Goal: Navigation & Orientation: Find specific page/section

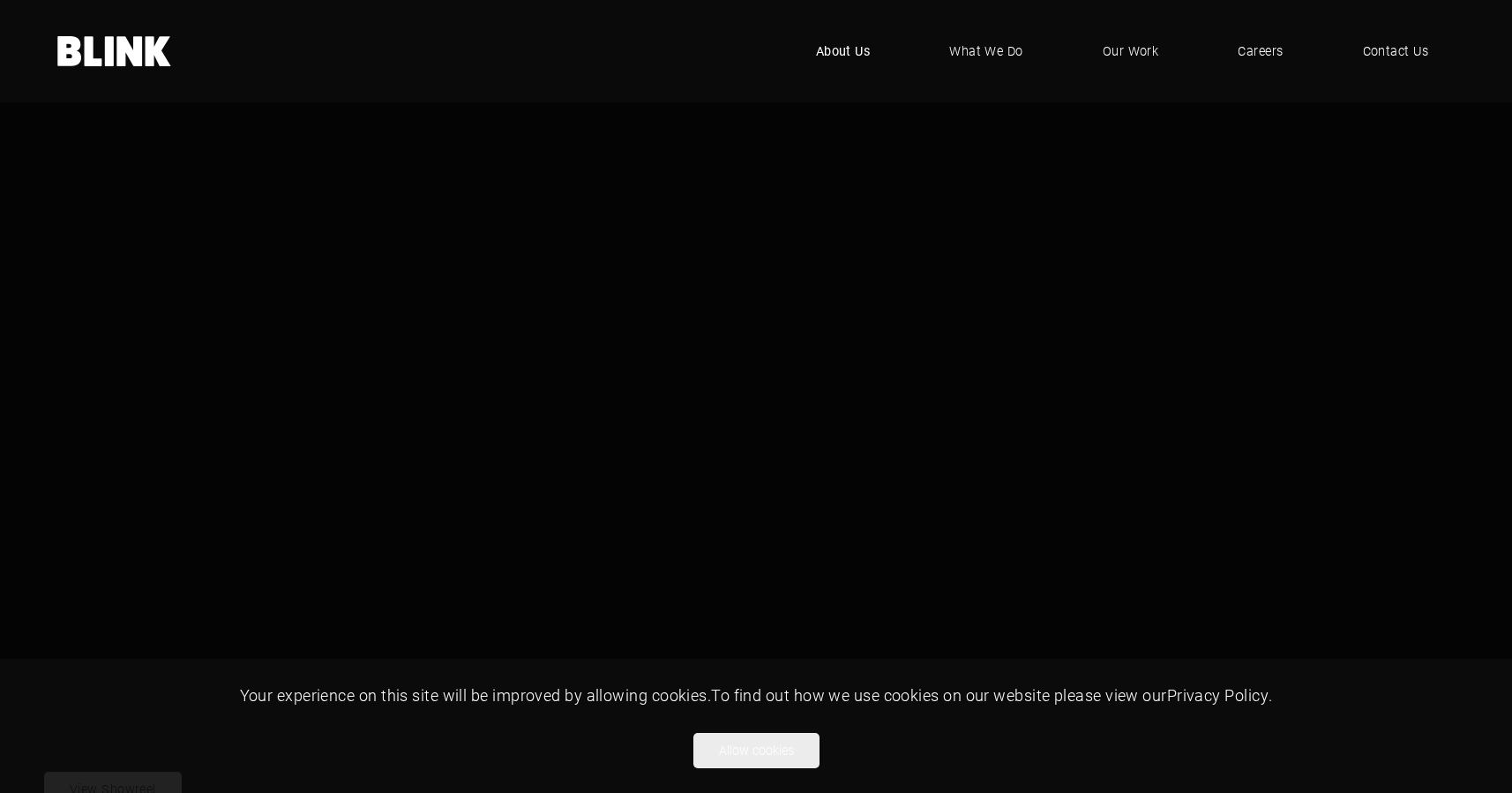
click at [853, 51] on span "About Us" at bounding box center [843, 51] width 55 height 20
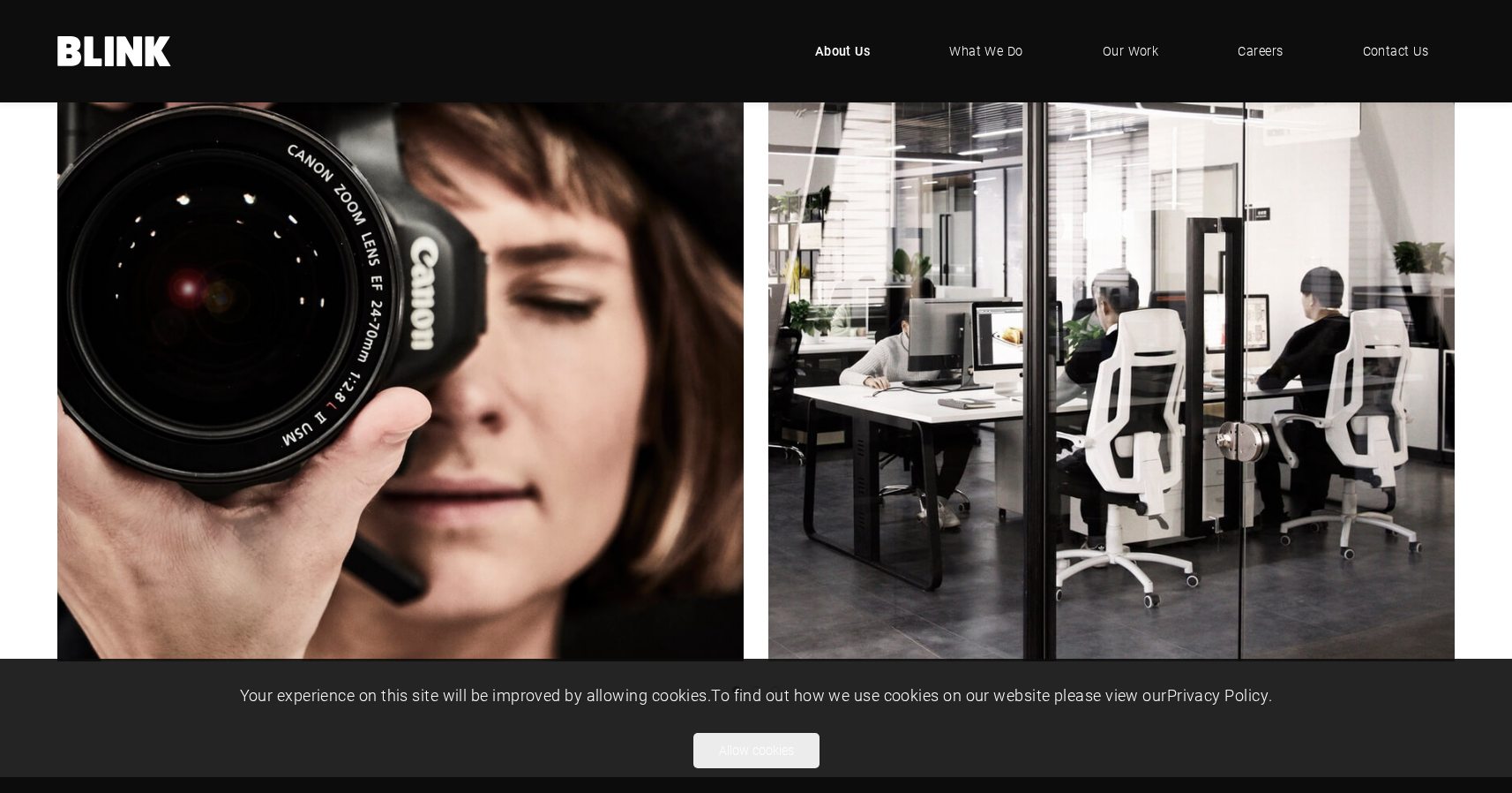
scroll to position [566, 0]
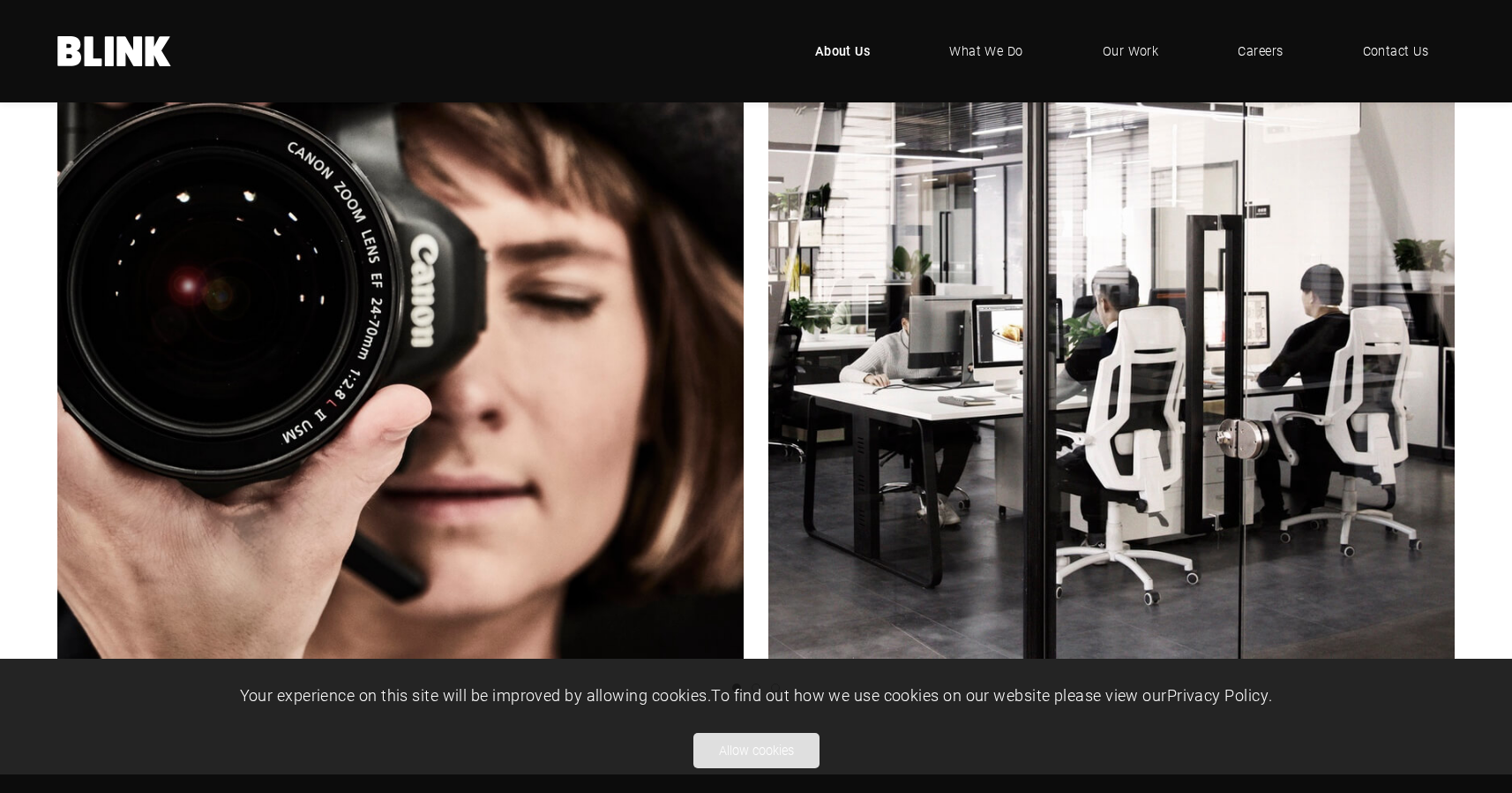
click at [761, 751] on button "Allow cookies" at bounding box center [757, 751] width 126 height 36
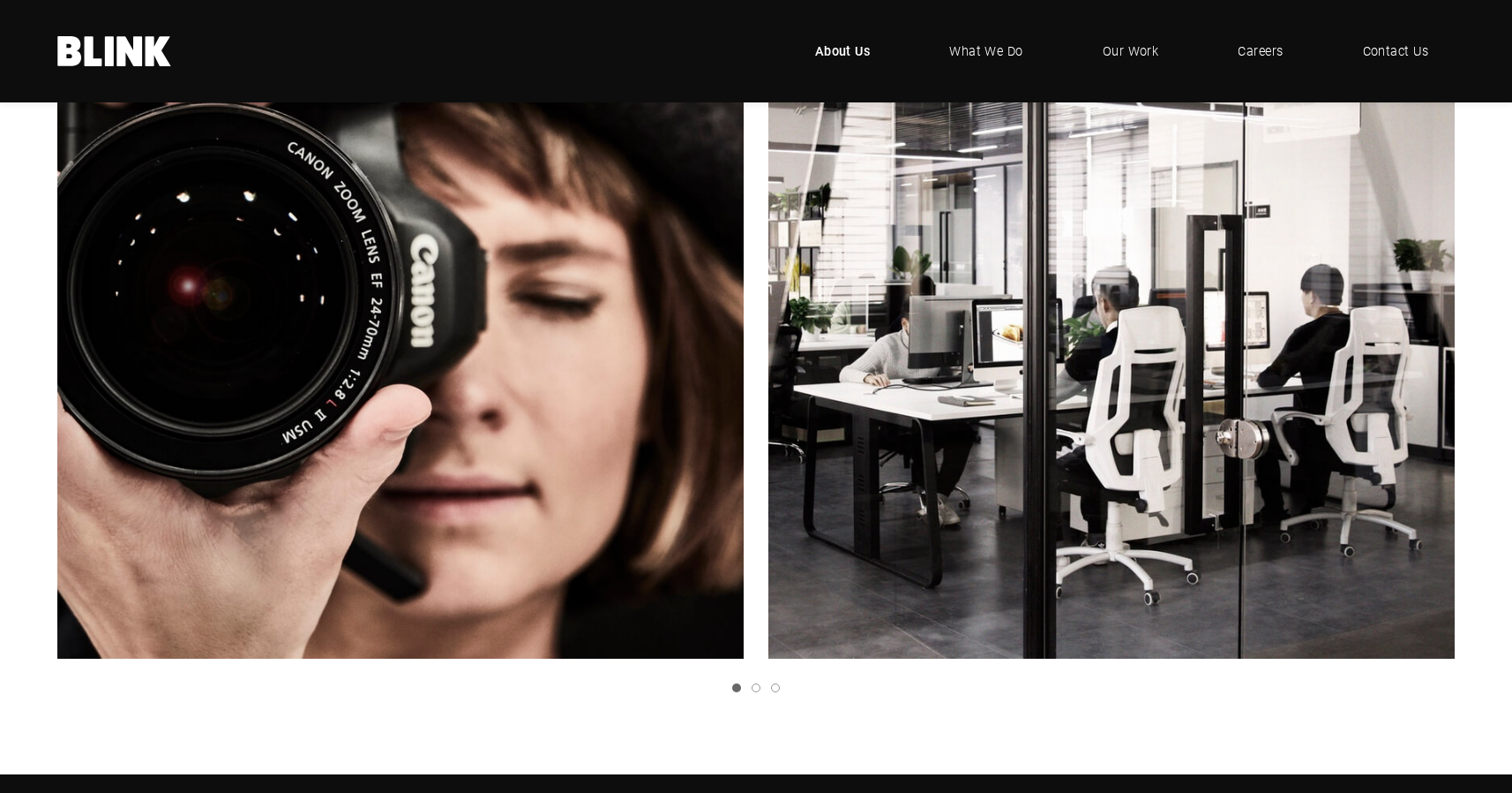
click at [1436, 321] on div at bounding box center [756, 315] width 1397 height 687
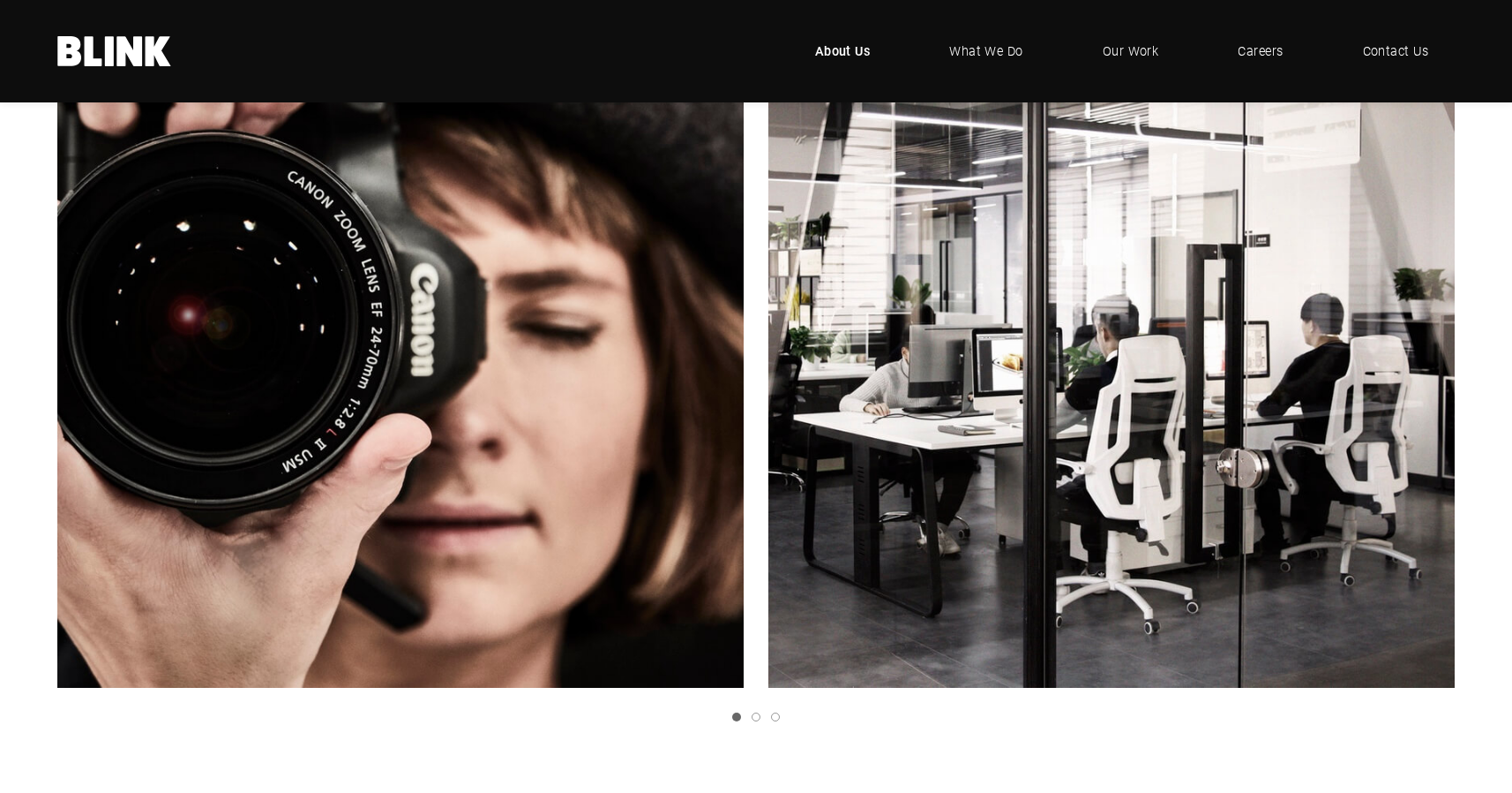
click at [0, 0] on icon "Next slide" at bounding box center [0, 0] width 0 height 0
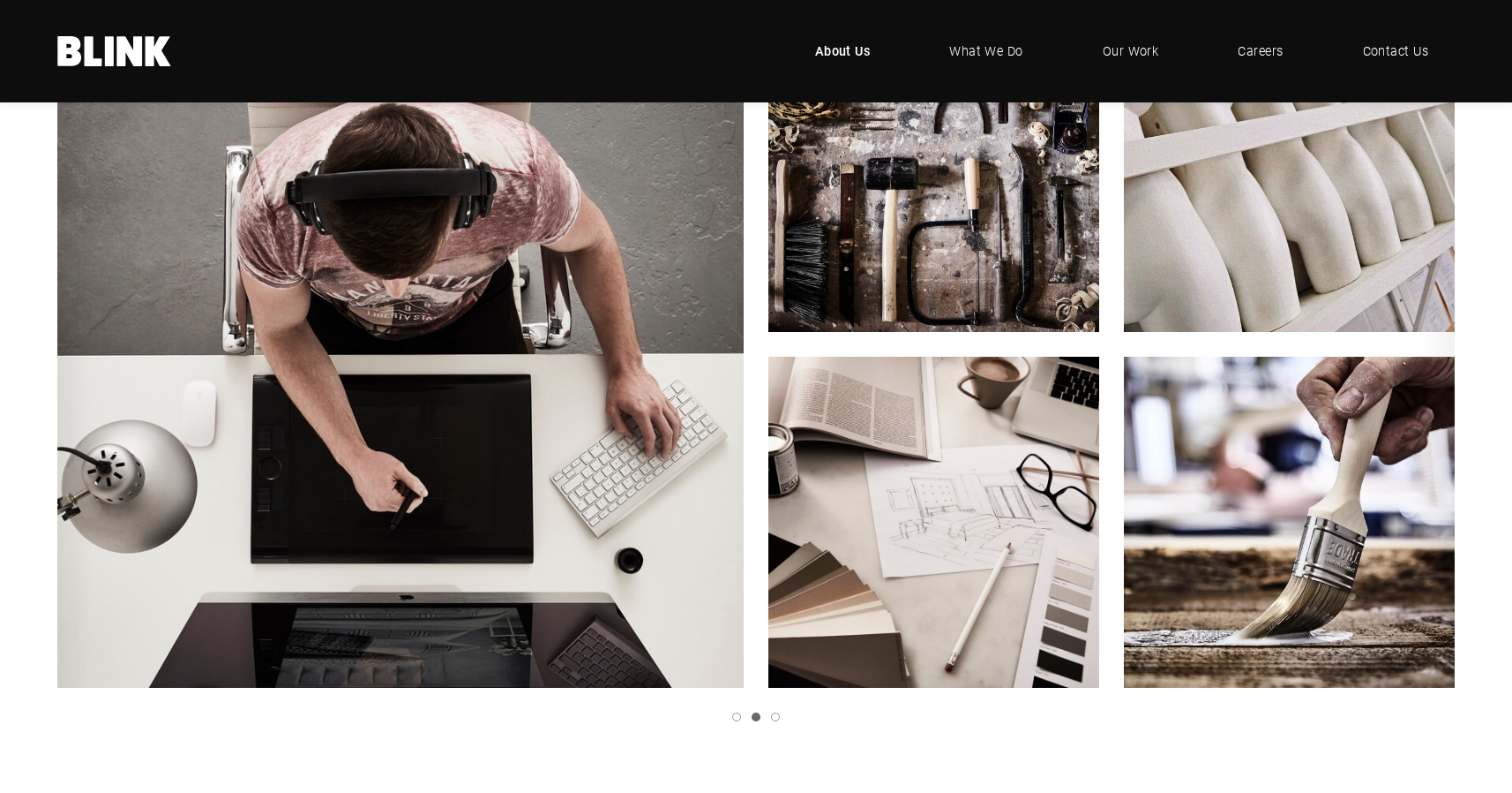
click at [0, 0] on icon "Next slide" at bounding box center [0, 0] width 0 height 0
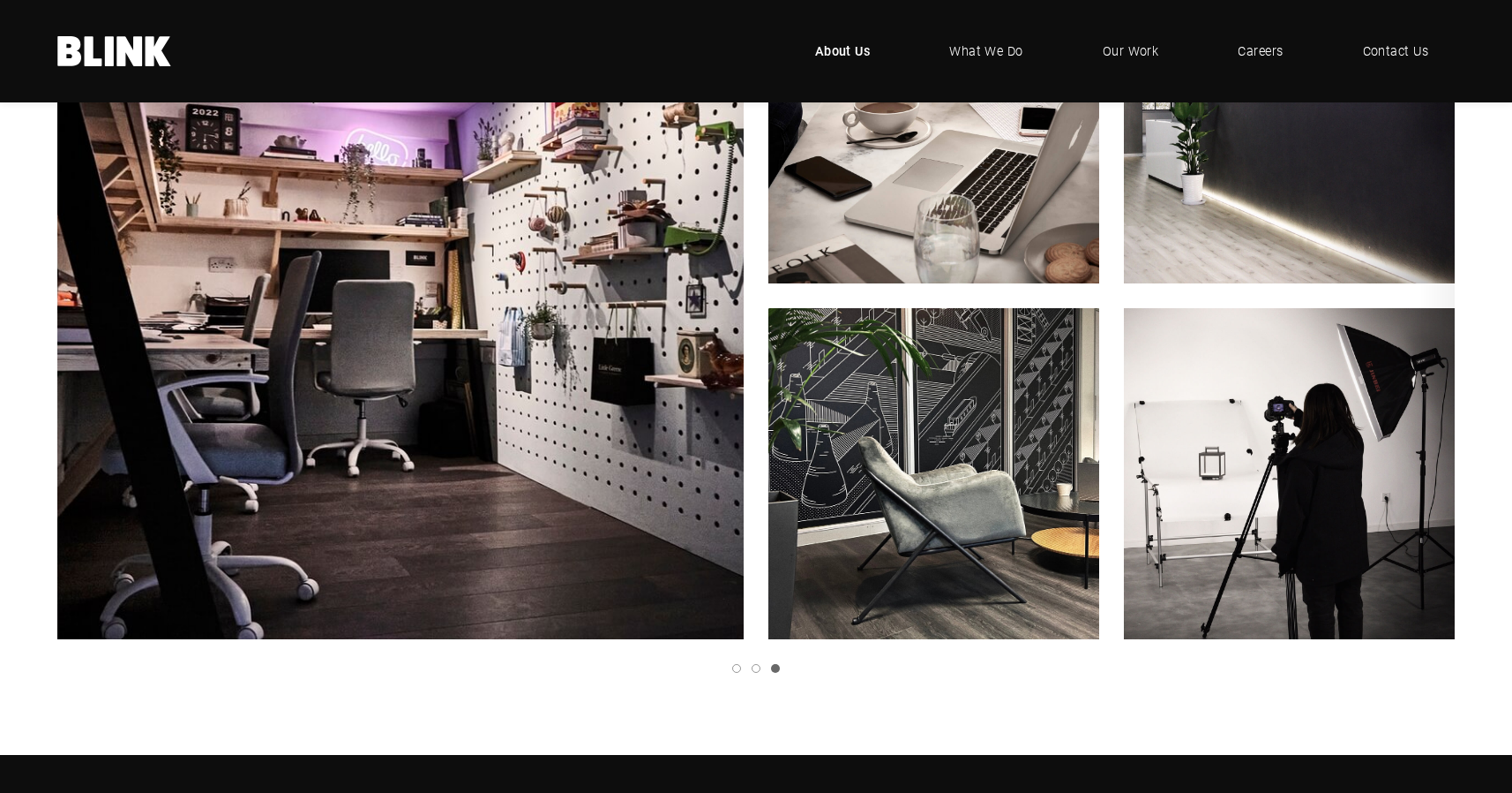
scroll to position [587, 0]
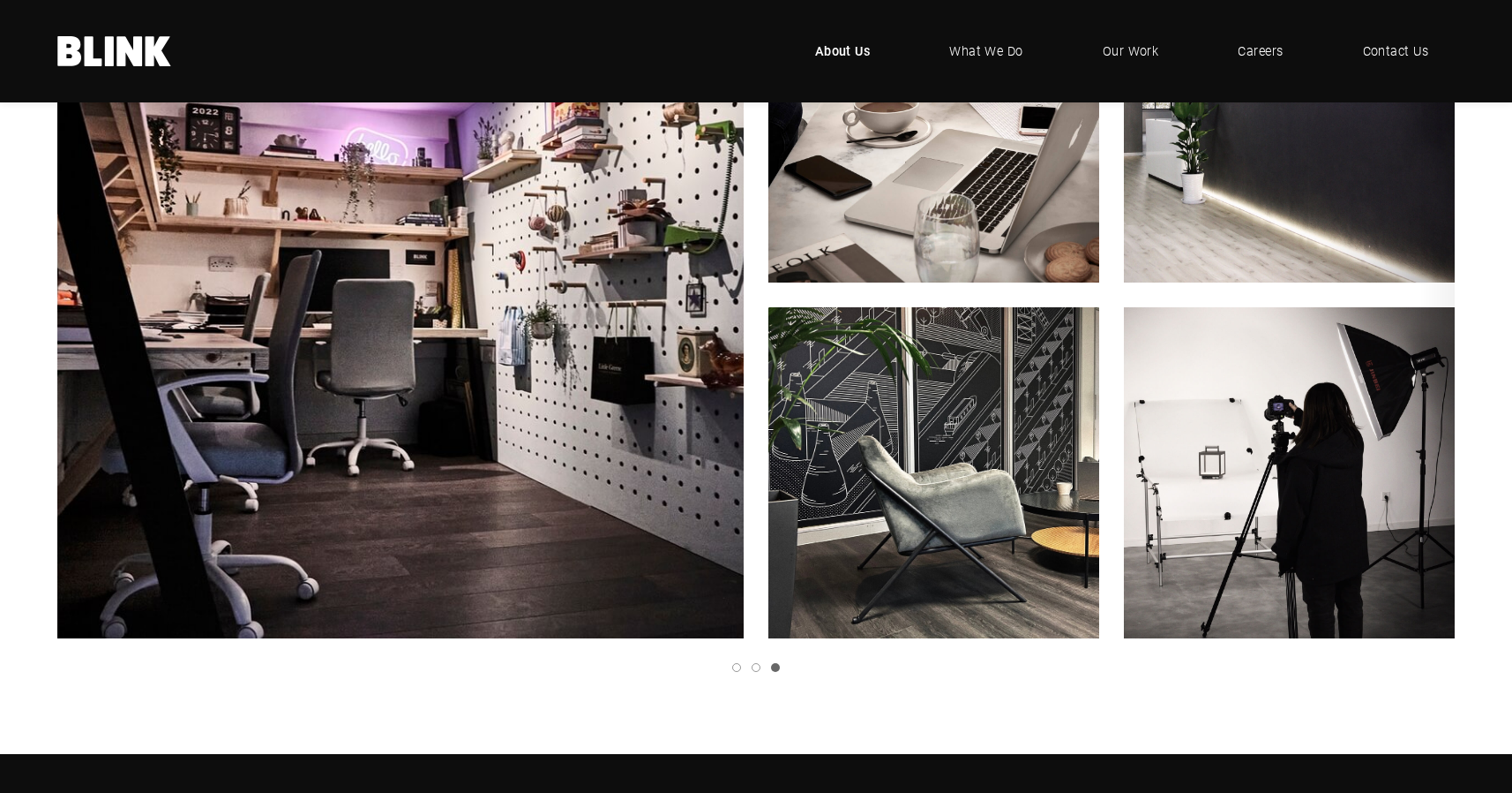
click at [0, 0] on icon "Next slide" at bounding box center [0, 0] width 0 height 0
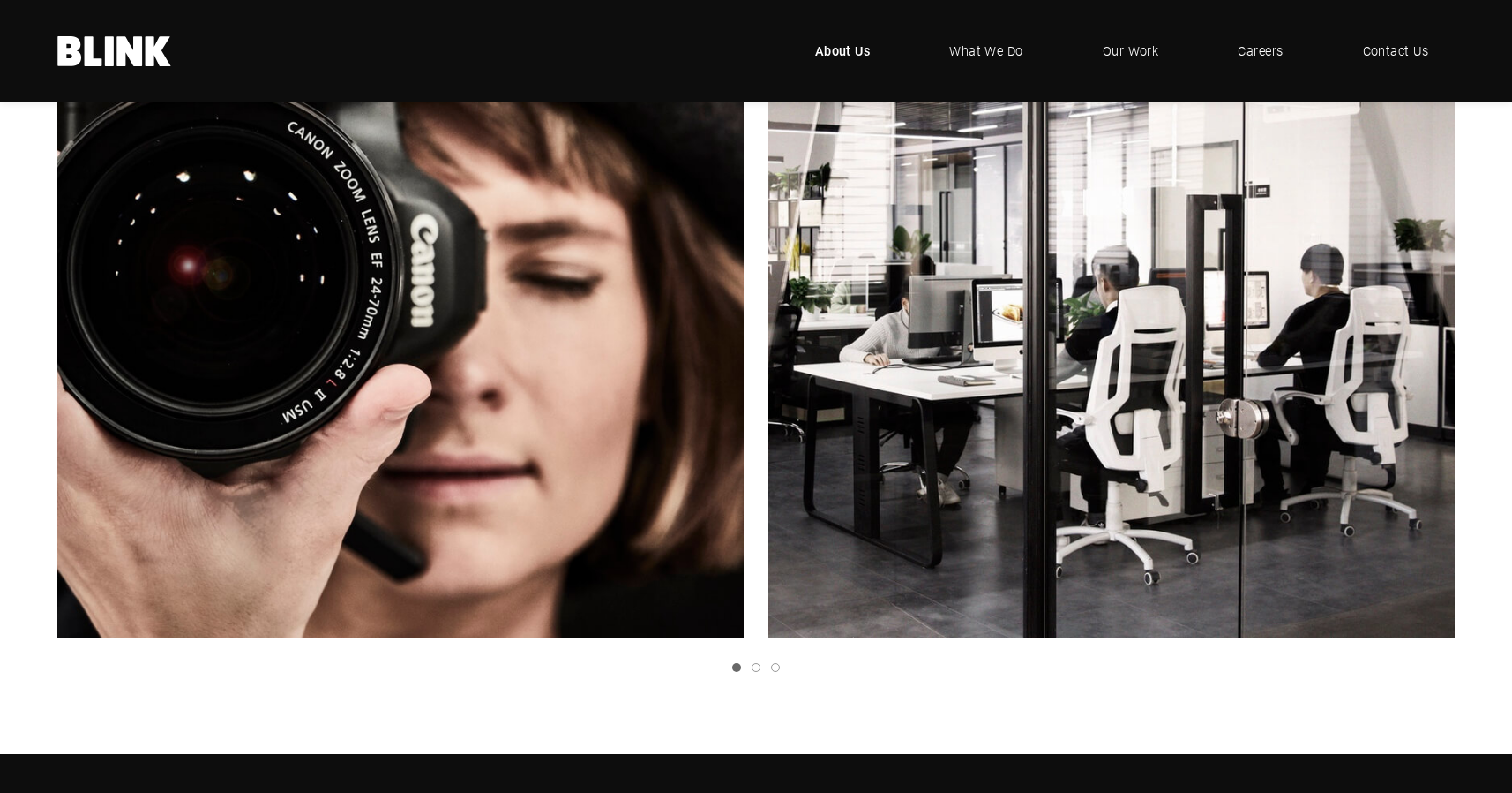
click at [0, 0] on icon "Next slide" at bounding box center [0, 0] width 0 height 0
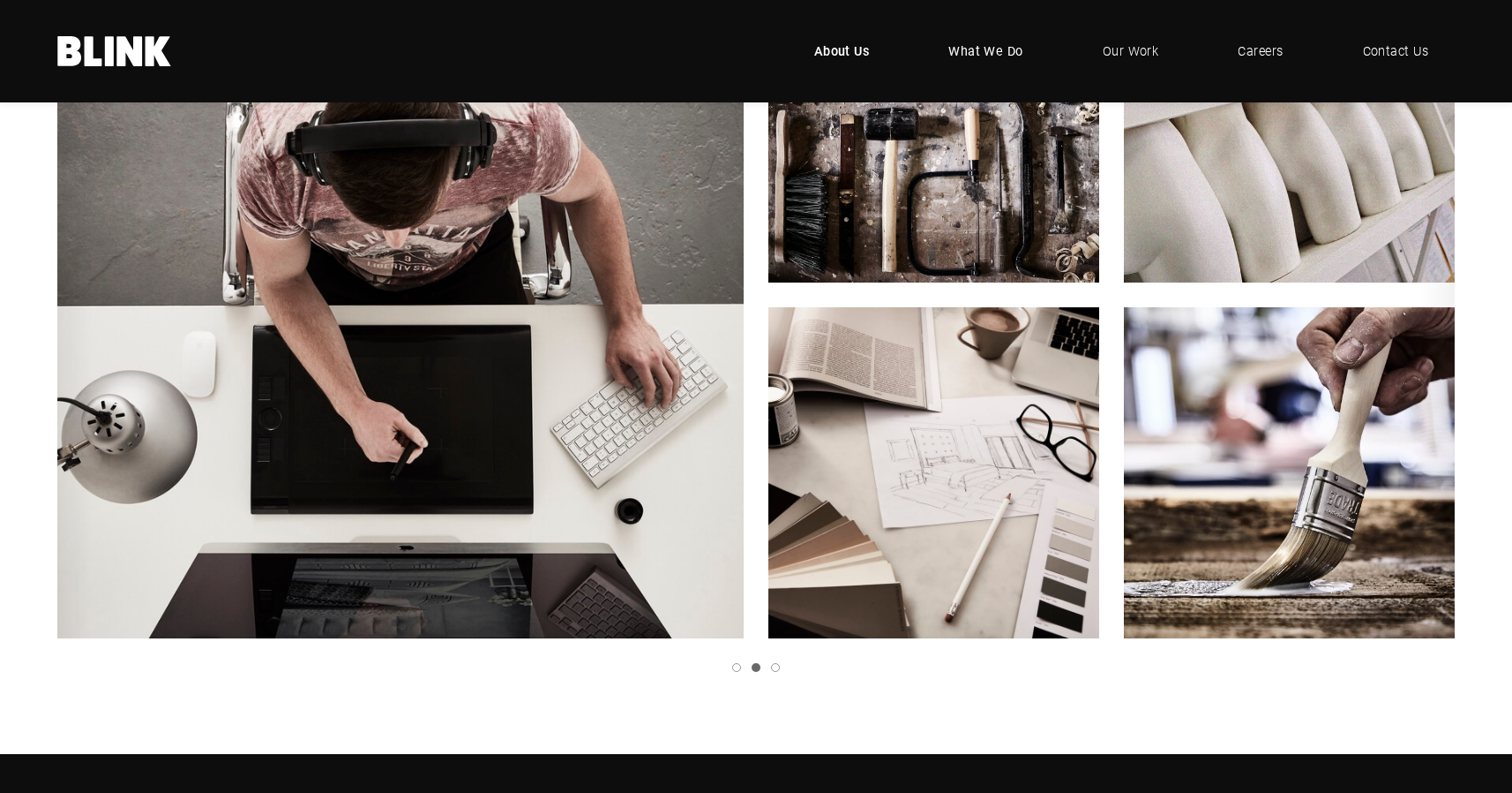
click at [999, 54] on span "What We Do" at bounding box center [986, 51] width 75 height 20
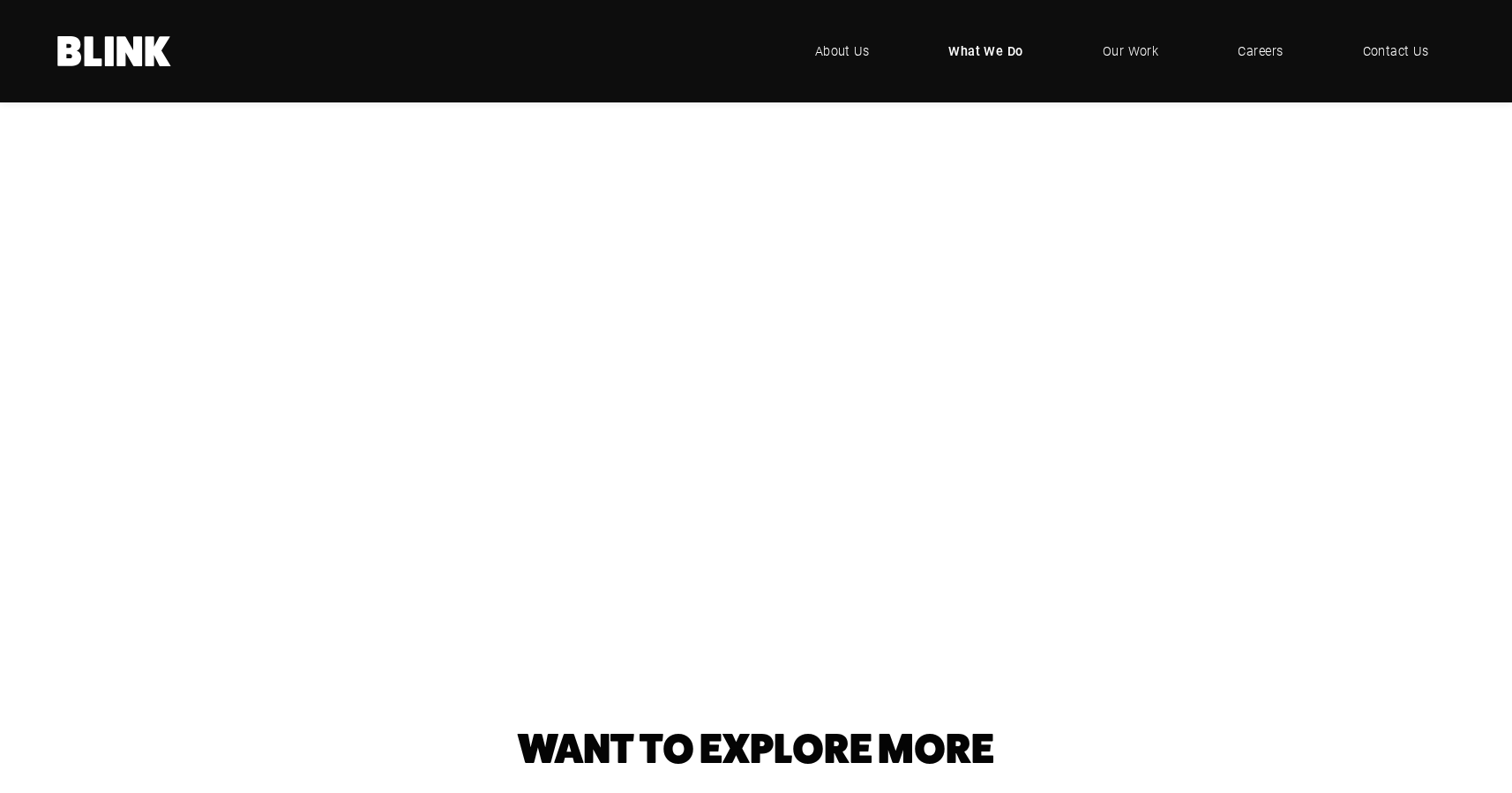
scroll to position [371, 0]
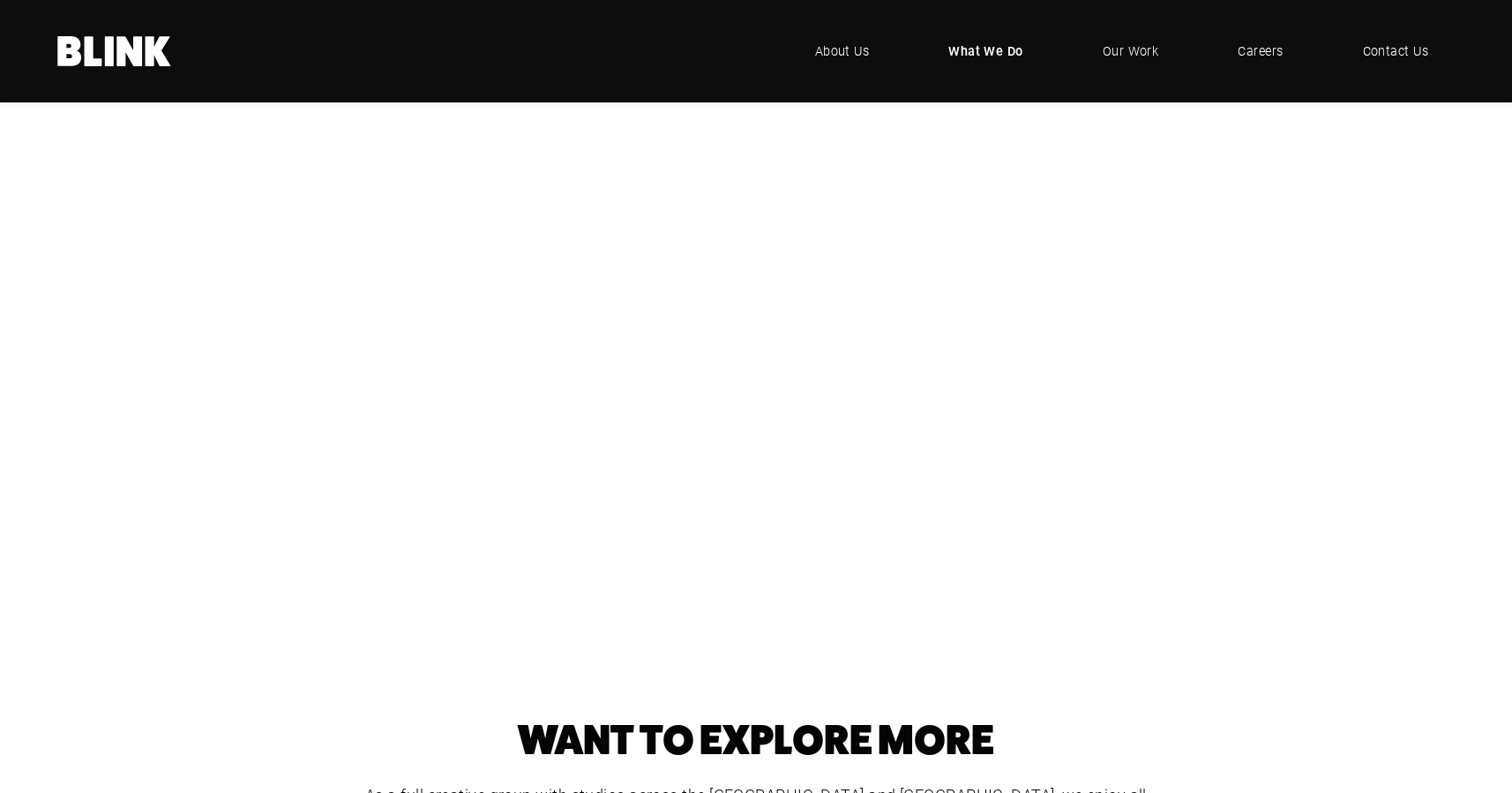
click at [0, 0] on div "Cut-Out Photography" at bounding box center [0, 0] width 0 height 0
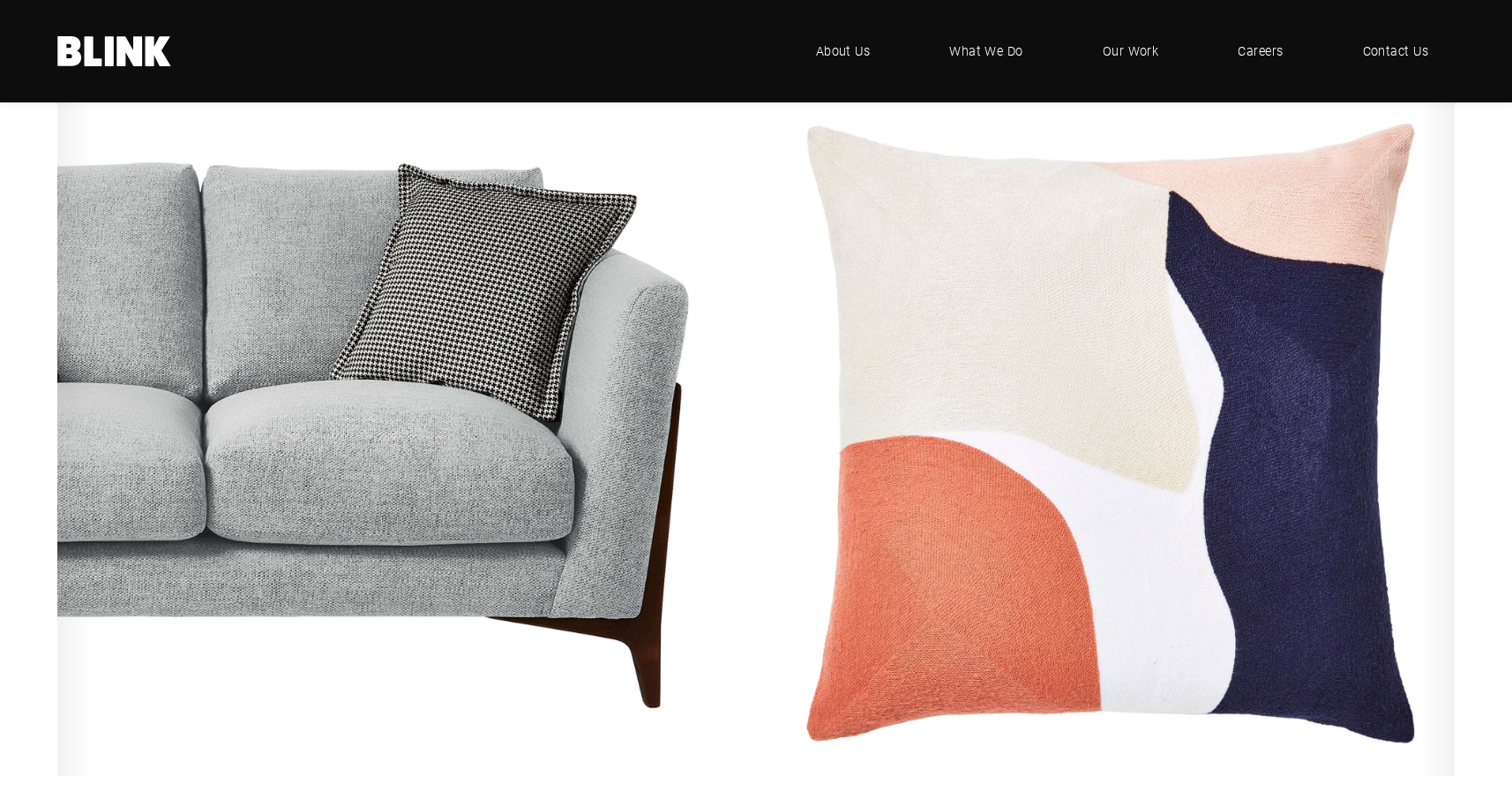
scroll to position [318, 0]
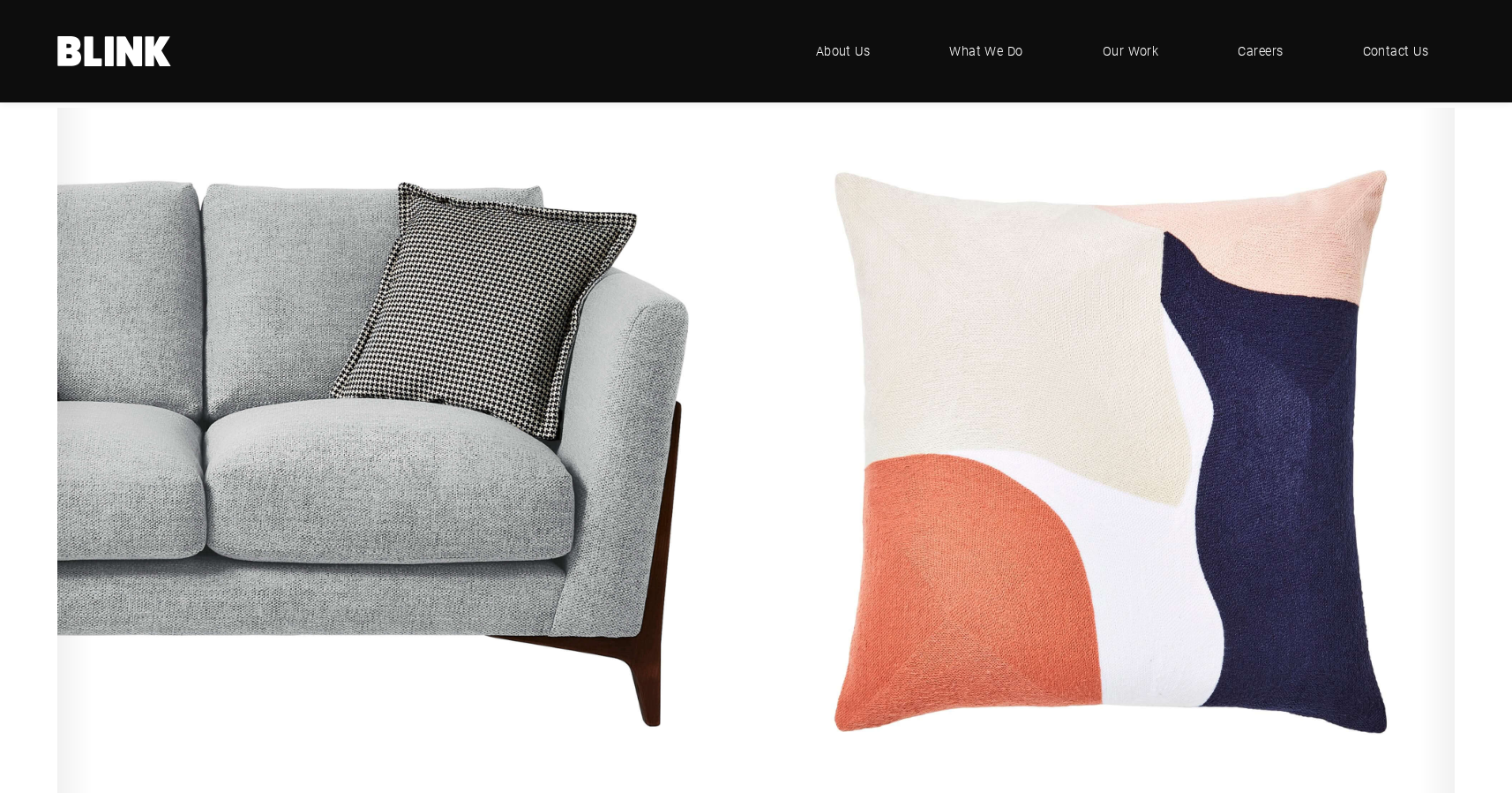
click at [0, 0] on icon "Next slide" at bounding box center [0, 0] width 0 height 0
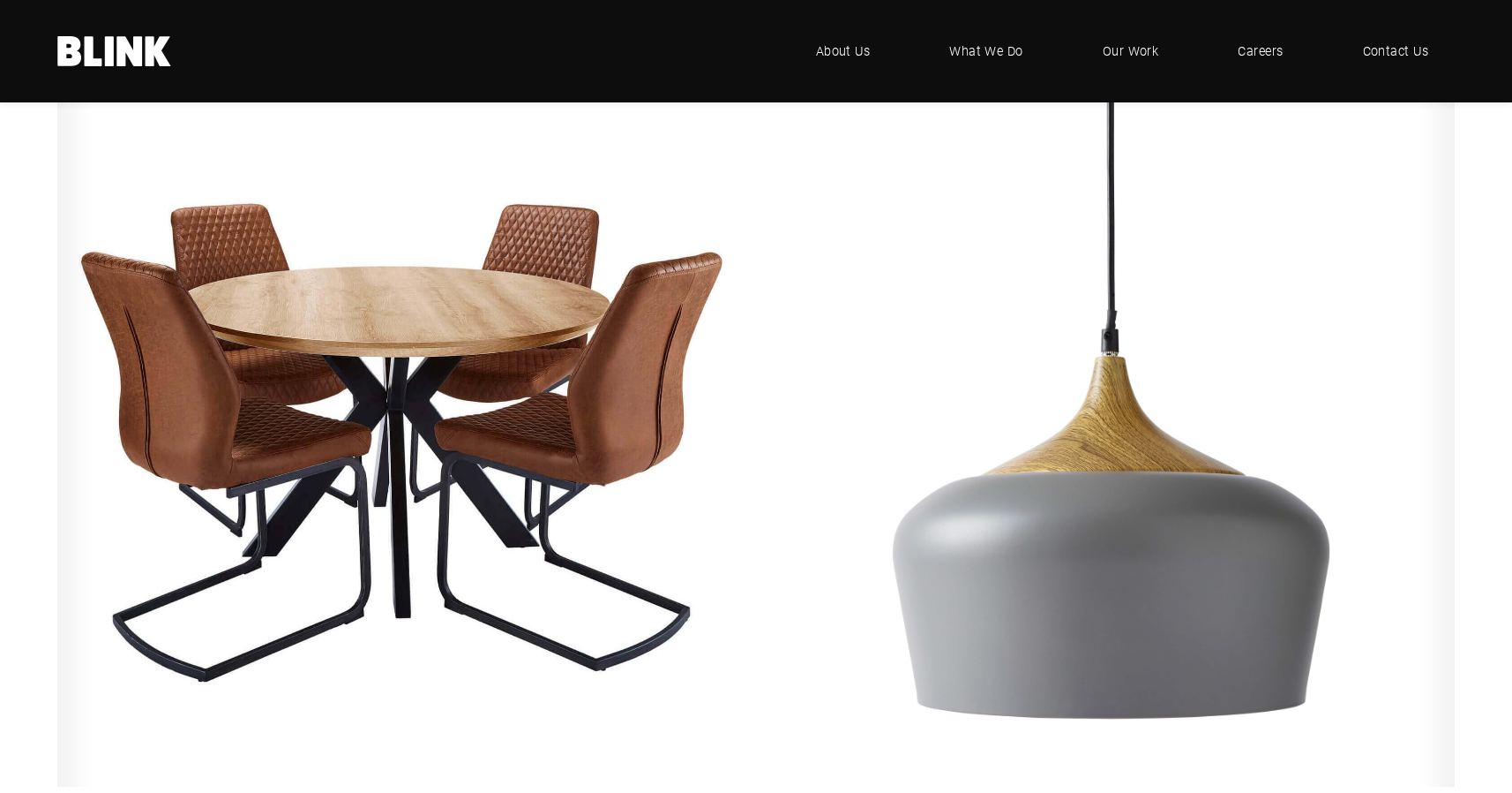
click at [0, 0] on icon "Next slide" at bounding box center [0, 0] width 0 height 0
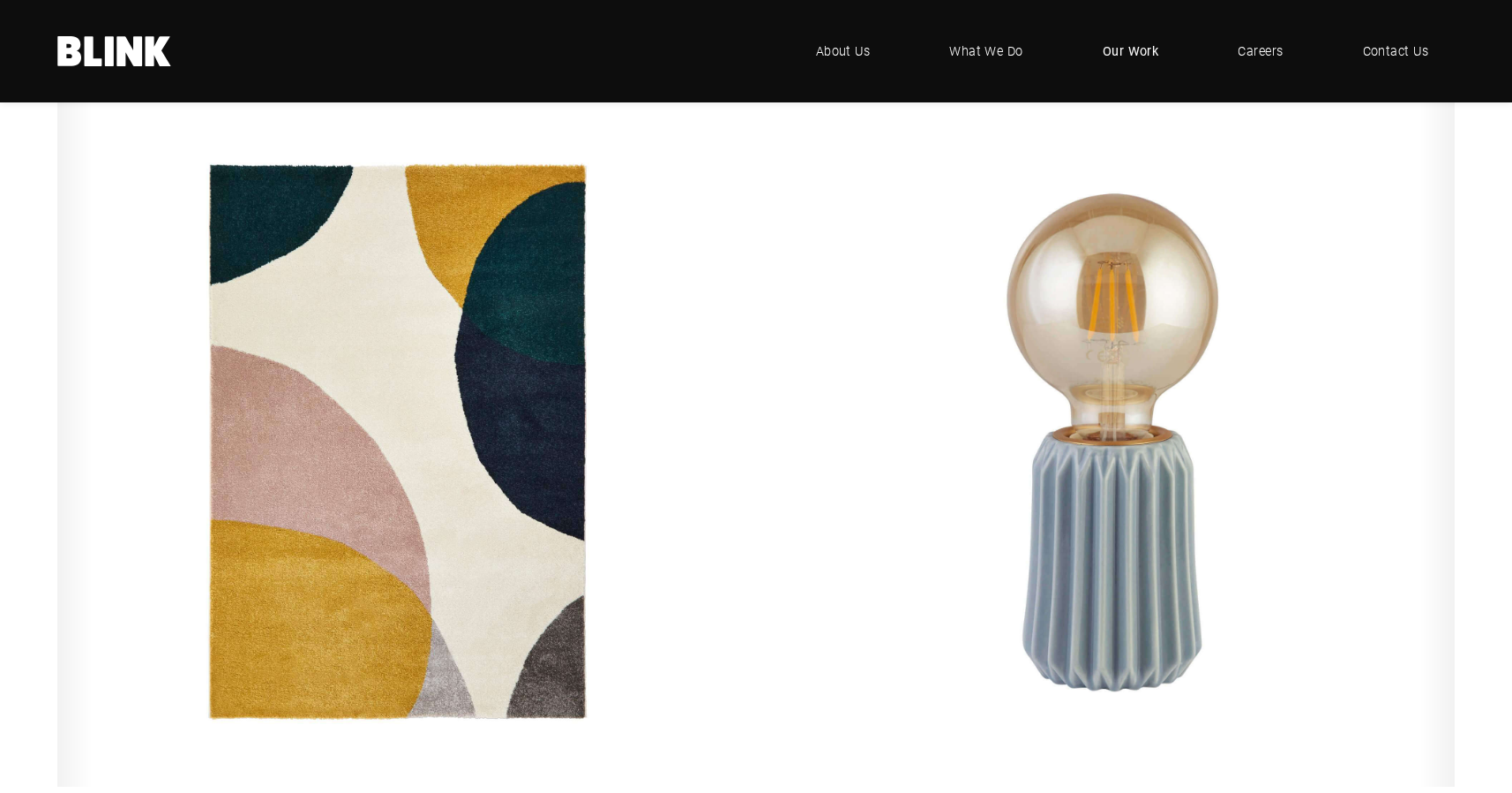
click at [1141, 46] on span "Our Work" at bounding box center [1131, 51] width 56 height 20
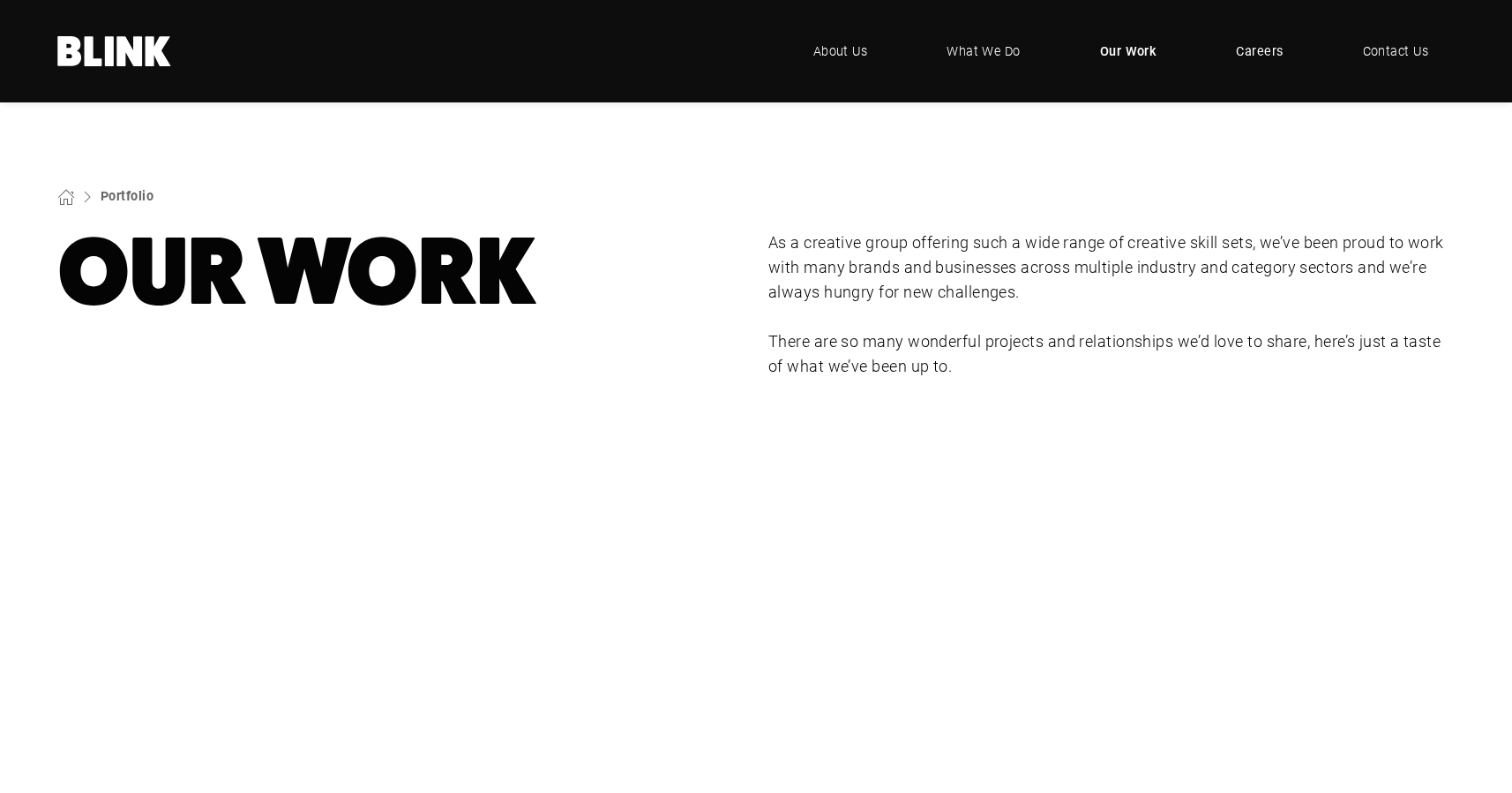
click at [1259, 51] on span "Careers" at bounding box center [1260, 51] width 47 height 20
click at [1396, 47] on span "Contact Us" at bounding box center [1395, 51] width 67 height 20
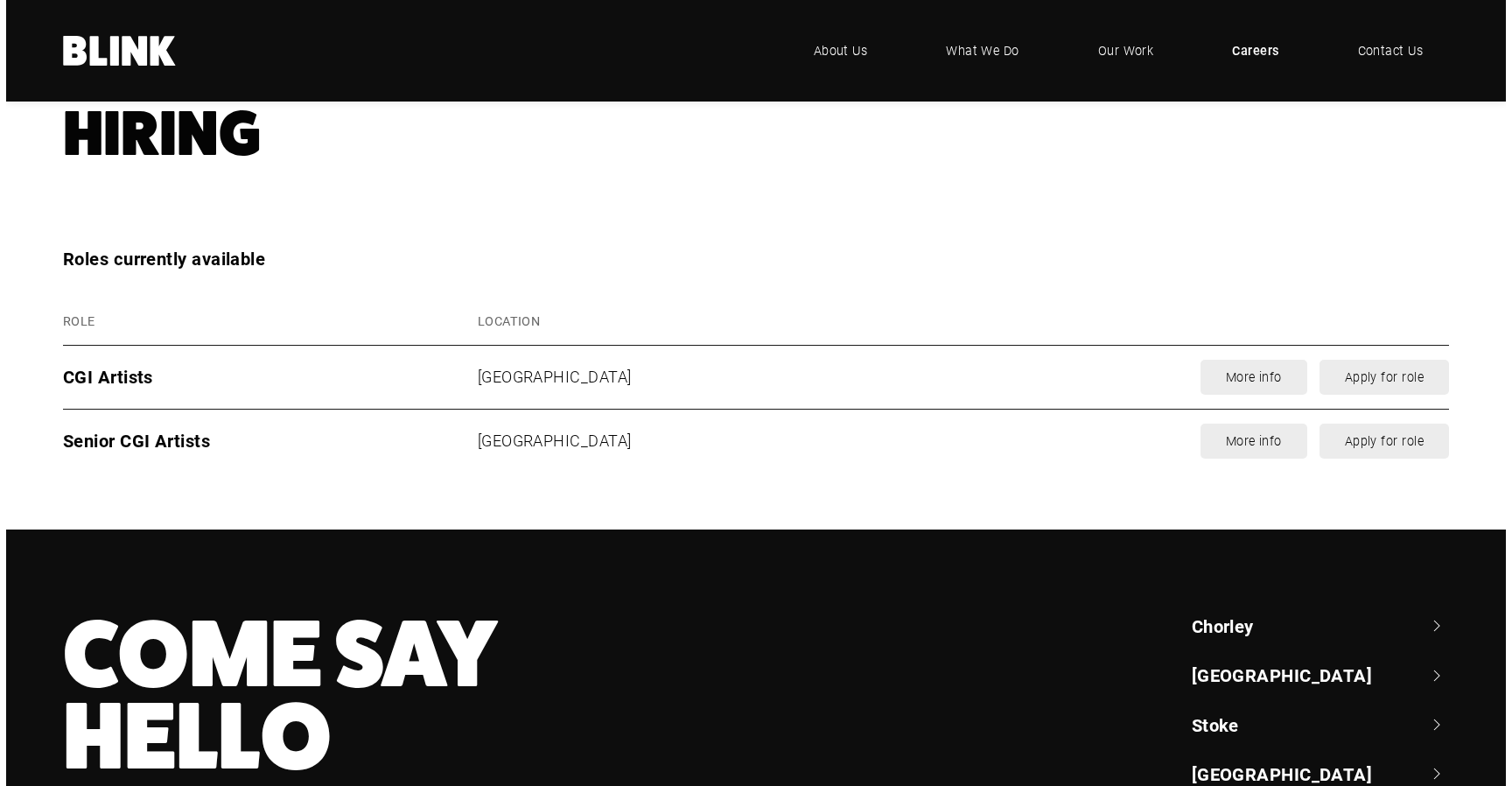
scroll to position [2186, 0]
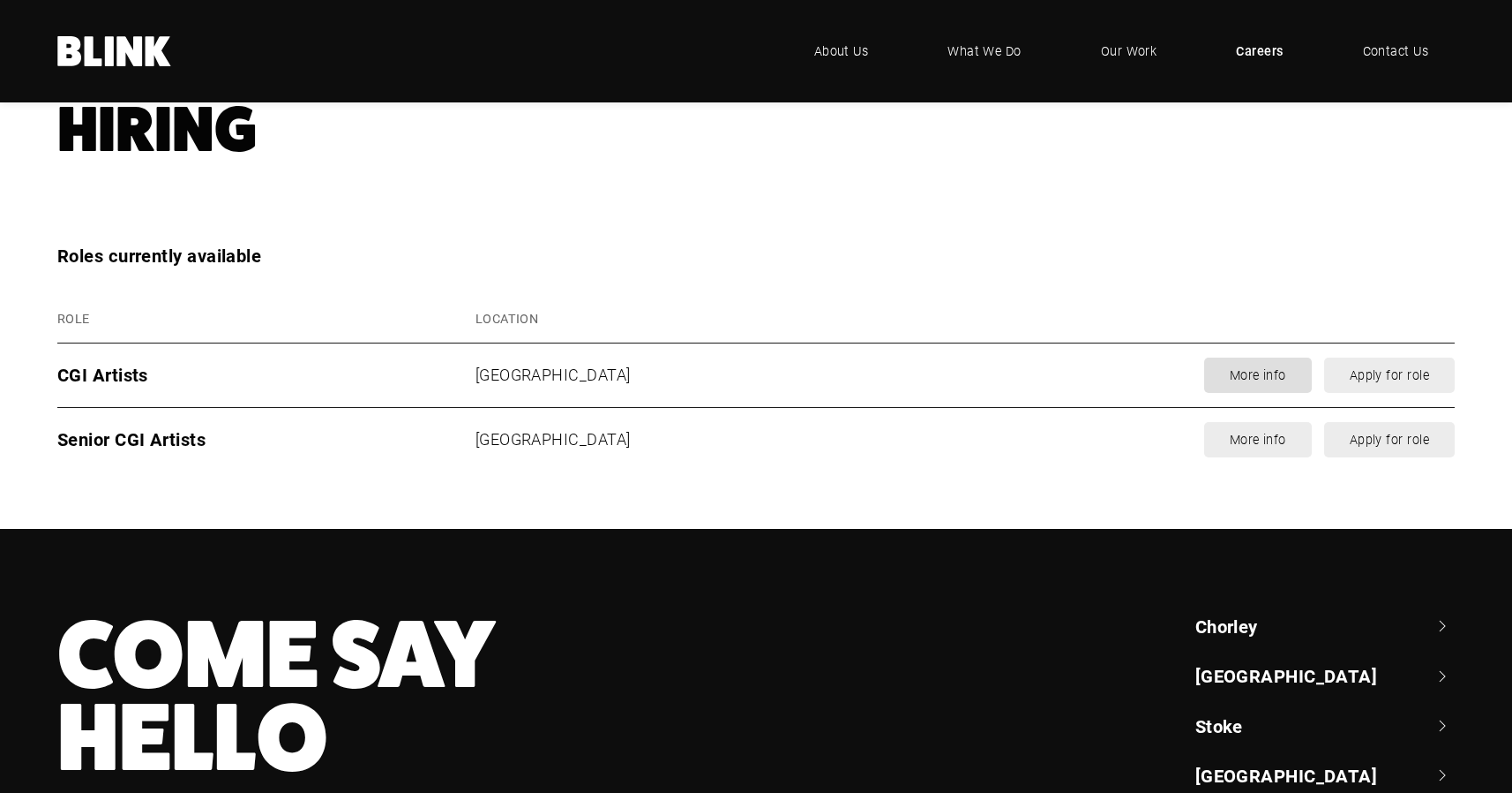
click at [1246, 380] on link "More info" at bounding box center [1258, 375] width 107 height 36
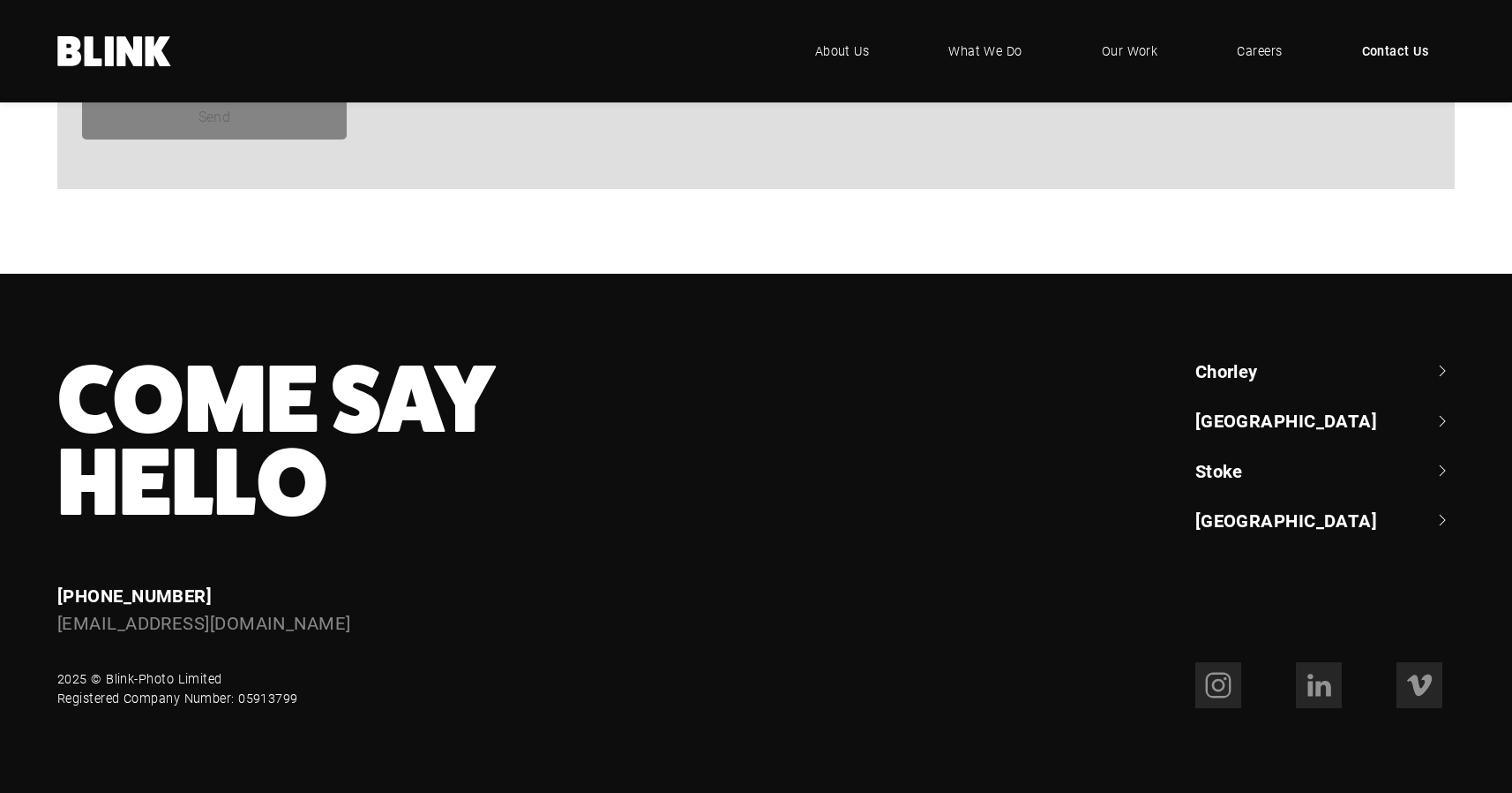
scroll to position [1644, 0]
click at [1441, 470] on link "Stoke" at bounding box center [1326, 470] width 260 height 24
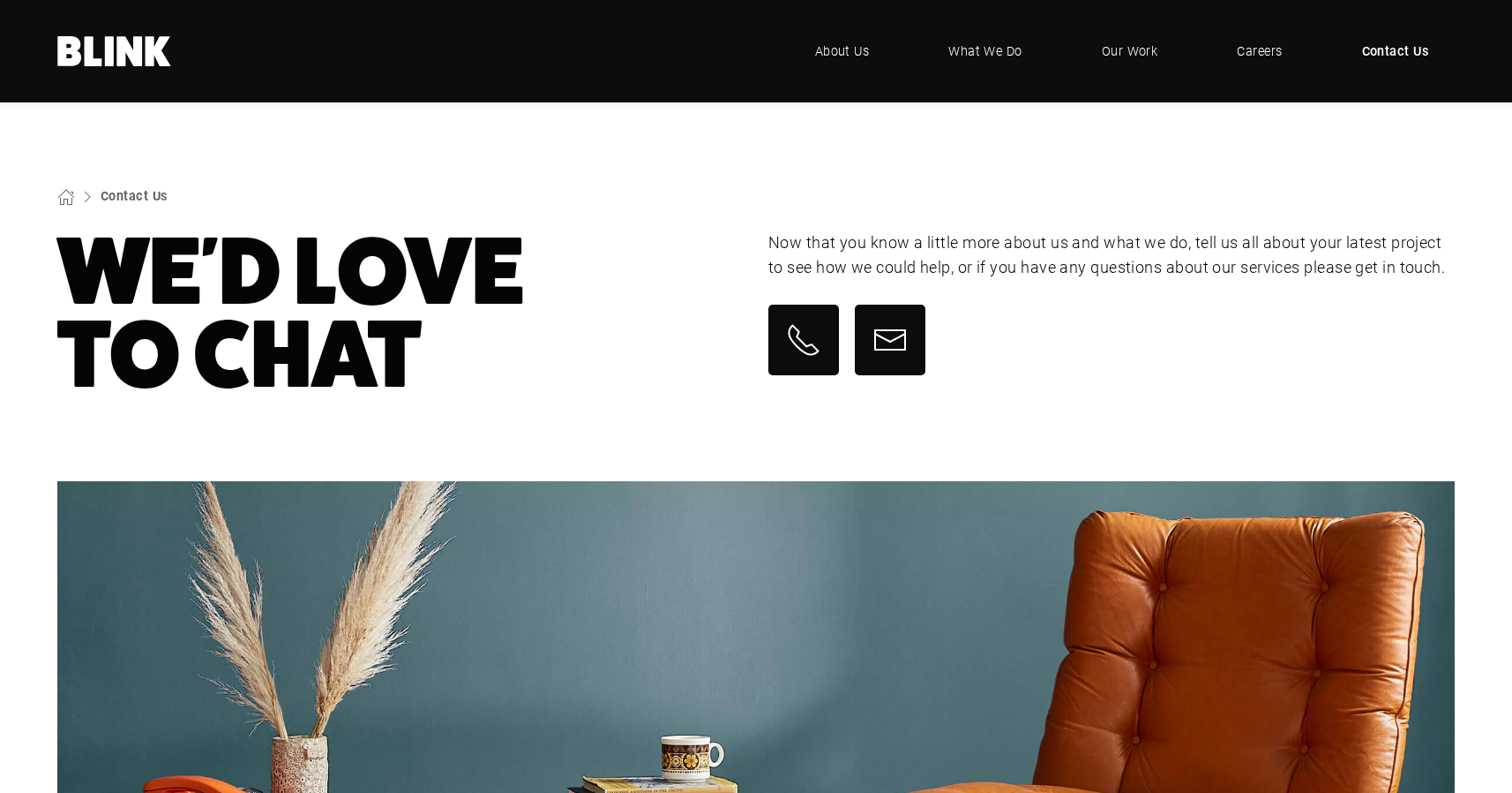
scroll to position [0, 0]
